Goal: Entertainment & Leisure: Consume media (video, audio)

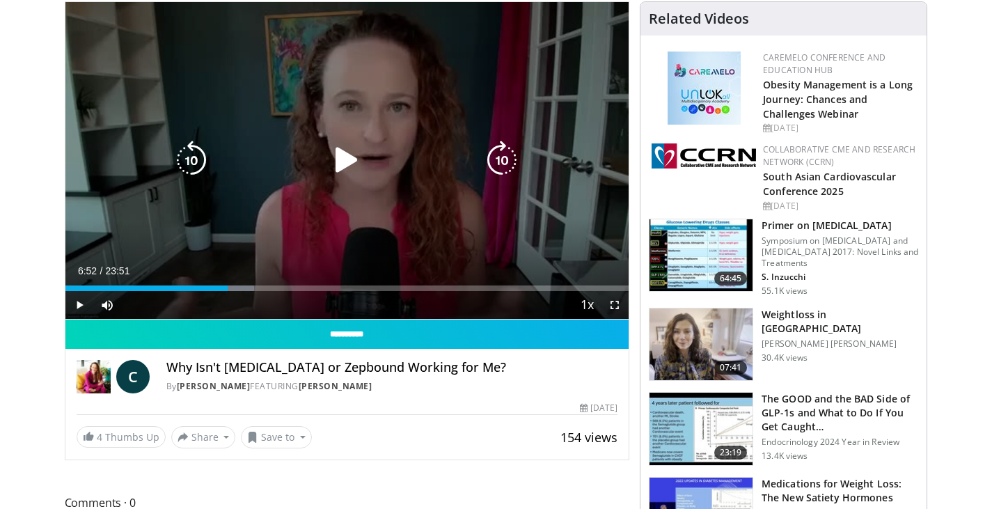
click at [343, 168] on icon "Video Player" at bounding box center [346, 160] width 39 height 39
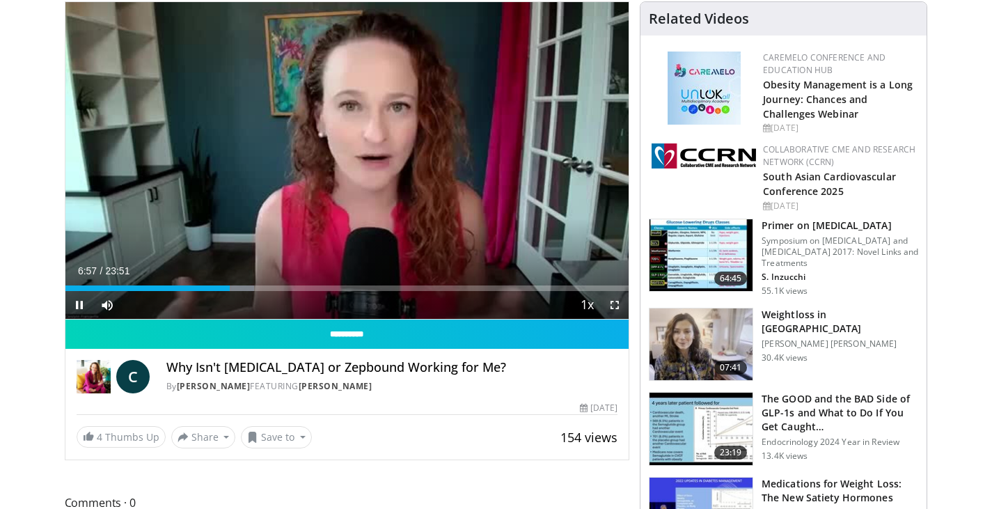
click at [617, 310] on span "Video Player" at bounding box center [615, 305] width 28 height 28
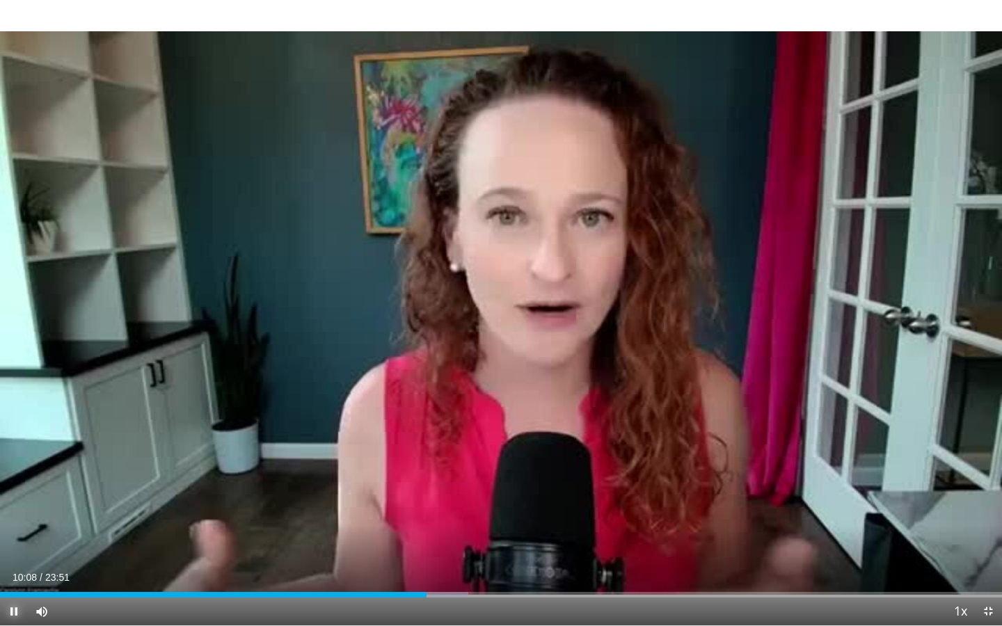
click at [14, 508] on span "Video Player" at bounding box center [14, 612] width 28 height 28
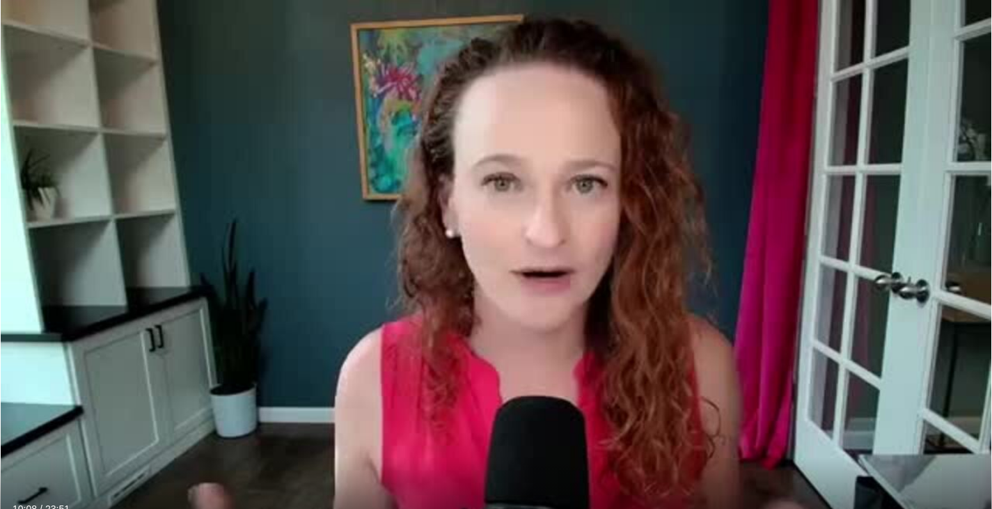
scroll to position [974, 0]
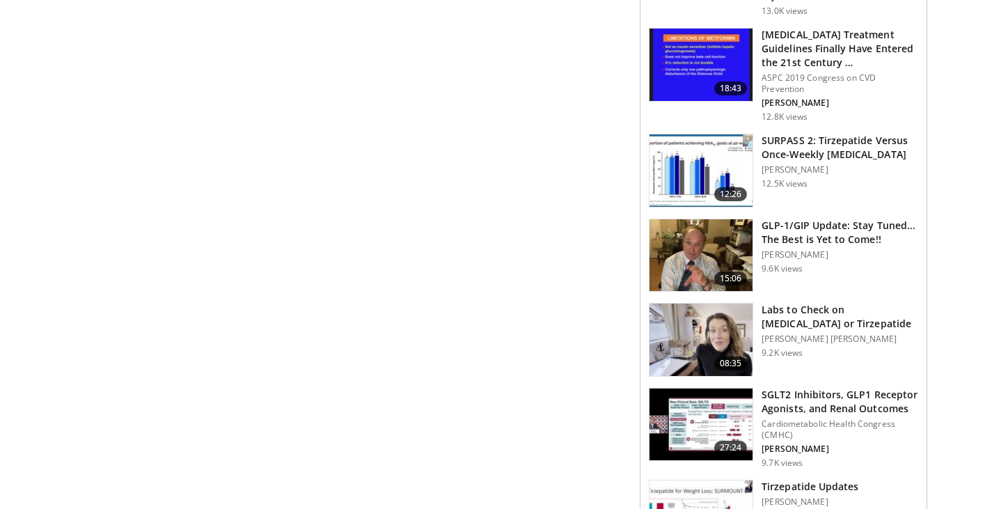
click at [729, 324] on img at bounding box center [700, 339] width 103 height 72
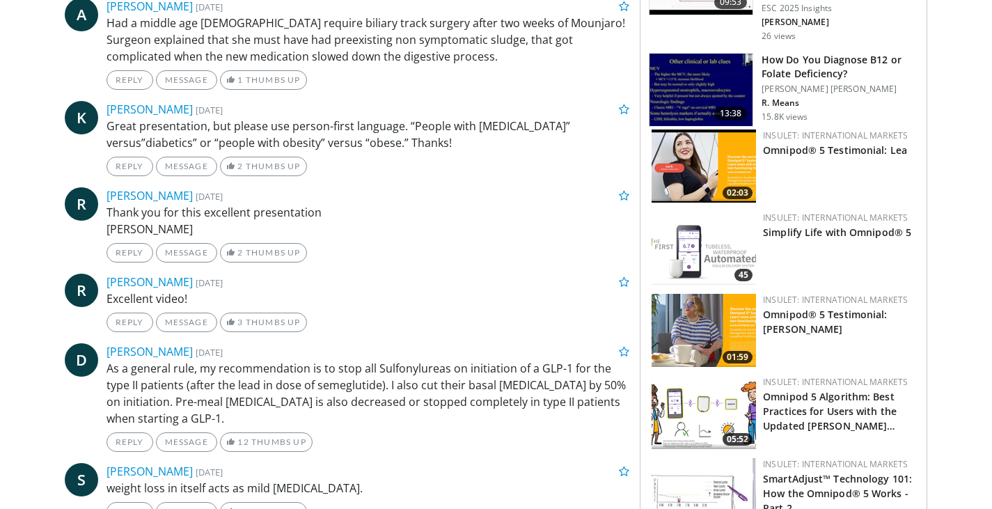
scroll to position [1114, 0]
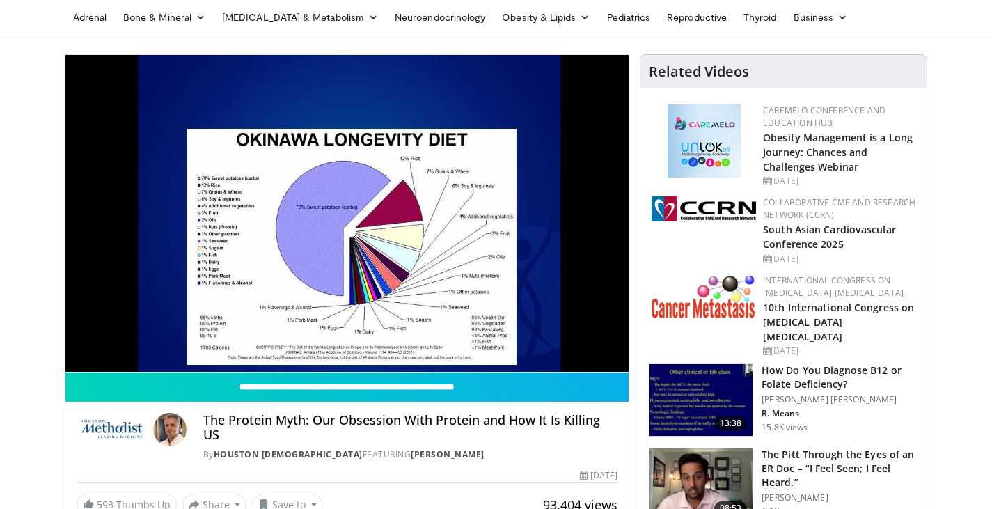
scroll to position [70, 0]
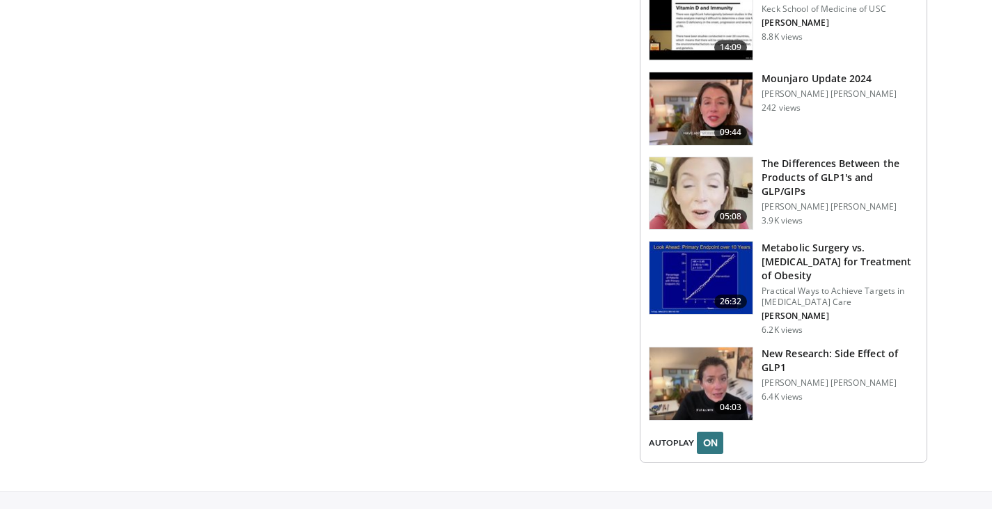
scroll to position [1599, 0]
